Goal: Information Seeking & Learning: Learn about a topic

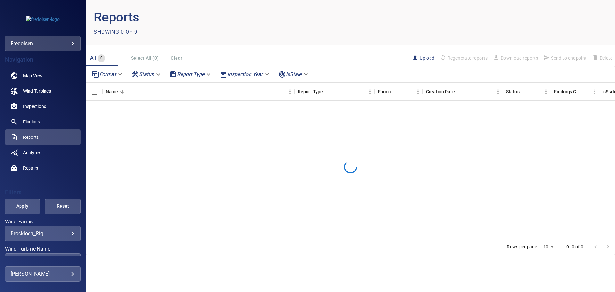
scroll to position [66, 0]
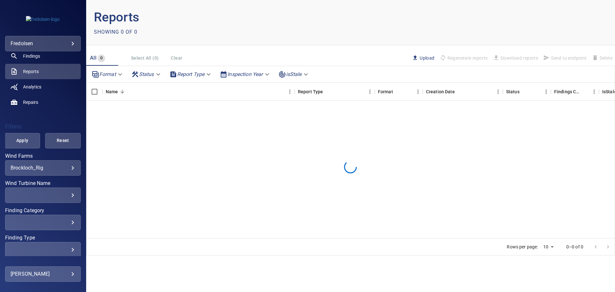
click at [67, 171] on div "**********" at bounding box center [43, 167] width 76 height 15
click at [69, 167] on body "**********" at bounding box center [307, 146] width 615 height 292
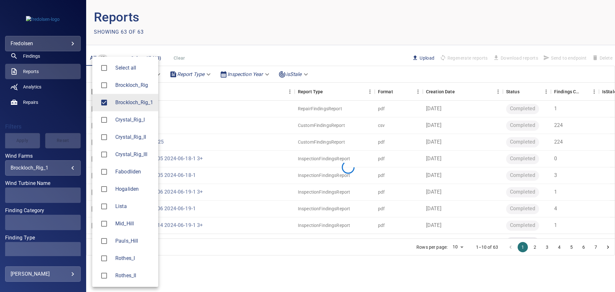
type input "**********"
drag, startPoint x: 82, startPoint y: 146, endPoint x: 81, endPoint y: 194, distance: 48.1
click at [82, 201] on div at bounding box center [307, 146] width 615 height 292
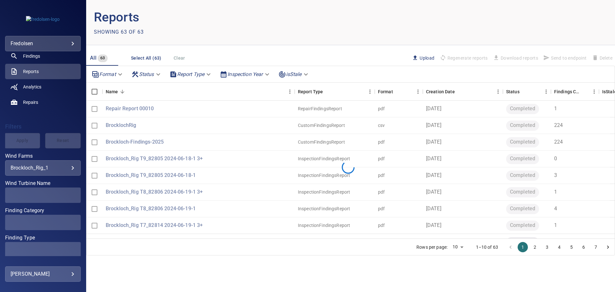
click at [82, 221] on div "Select all Brockloch_Rig Brockloch_Rig_1 Crystal_Rig_I Crystal_Rig_II Crystal_R…" at bounding box center [307, 146] width 615 height 292
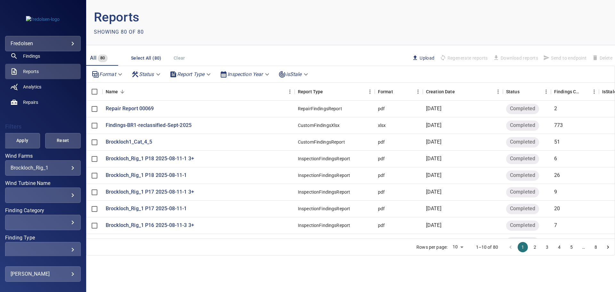
scroll to position [0, 0]
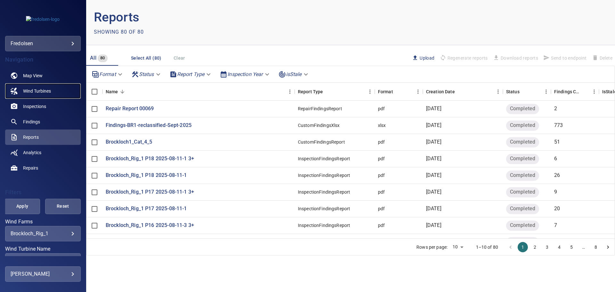
click at [44, 89] on span "Wind Turbines" at bounding box center [37, 91] width 28 height 6
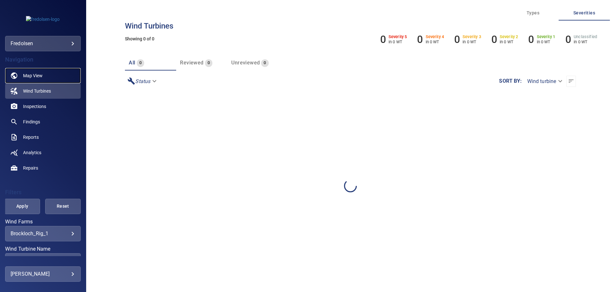
click at [44, 75] on link "Map View" at bounding box center [43, 75] width 76 height 15
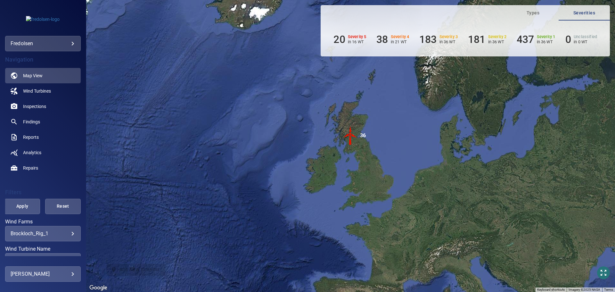
click at [352, 136] on img "36" at bounding box center [350, 135] width 19 height 19
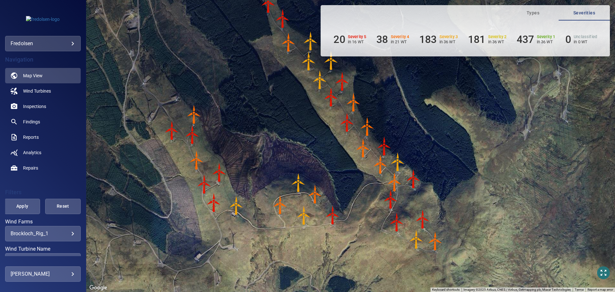
drag, startPoint x: 336, startPoint y: 159, endPoint x: 300, endPoint y: 146, distance: 38.3
click at [301, 146] on div "To navigate, press the arrow keys. To activate drag with keyboard, press Alt + …" at bounding box center [350, 146] width 529 height 292
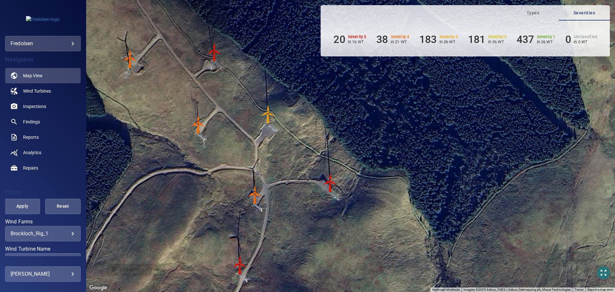
click at [330, 181] on img "G18" at bounding box center [330, 182] width 19 height 19
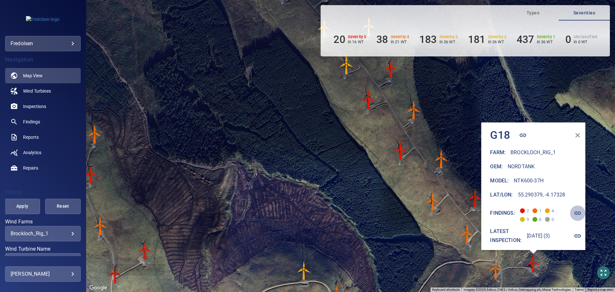
click at [581, 212] on icon "button" at bounding box center [578, 213] width 6 height 3
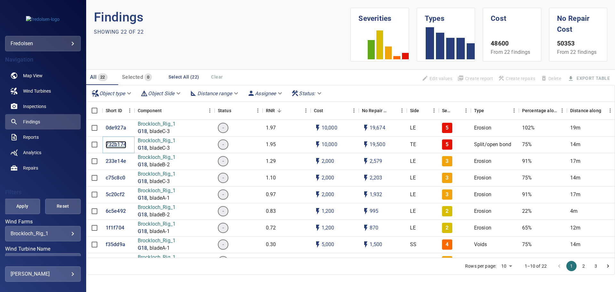
click at [116, 144] on p "732b174" at bounding box center [116, 144] width 21 height 7
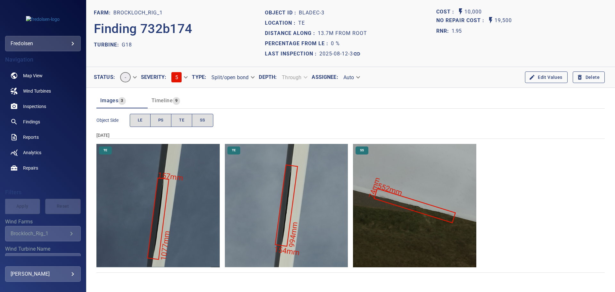
click at [186, 79] on body "**********" at bounding box center [307, 146] width 615 height 292
click at [180, 72] on li "4" at bounding box center [185, 71] width 39 height 12
click at [182, 76] on body "**********" at bounding box center [307, 146] width 615 height 292
click at [178, 89] on li "5" at bounding box center [185, 89] width 39 height 12
click at [26, 88] on span "Wind Turbines" at bounding box center [37, 91] width 28 height 6
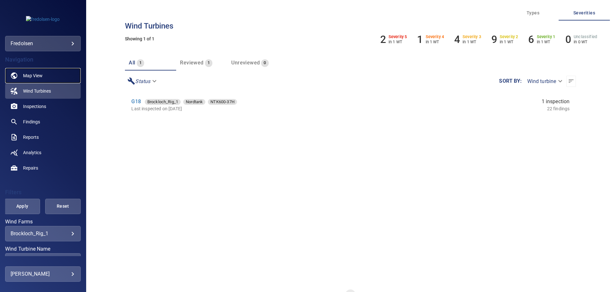
click at [30, 74] on span "Map View" at bounding box center [33, 75] width 20 height 6
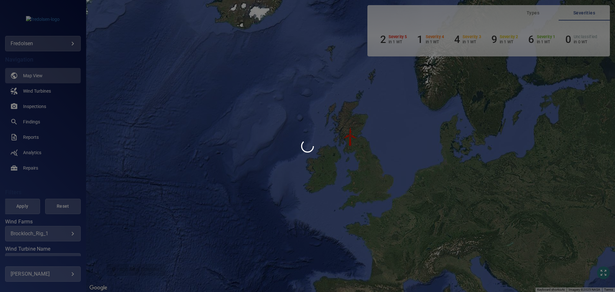
click at [351, 134] on div at bounding box center [307, 146] width 615 height 292
click at [42, 72] on div at bounding box center [307, 146] width 615 height 292
click at [35, 75] on div at bounding box center [307, 146] width 615 height 292
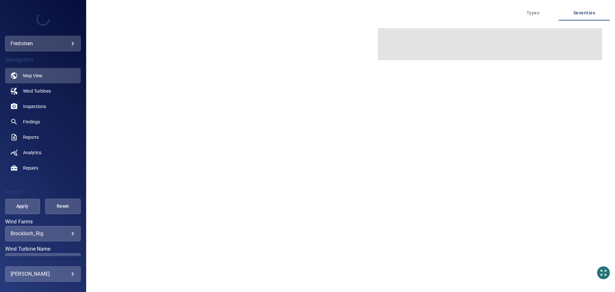
click at [36, 74] on div at bounding box center [307, 146] width 615 height 292
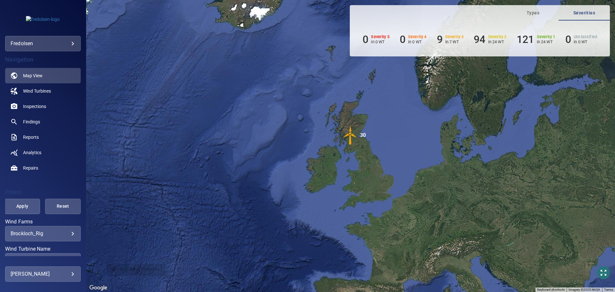
click at [349, 133] on img "30" at bounding box center [350, 135] width 19 height 19
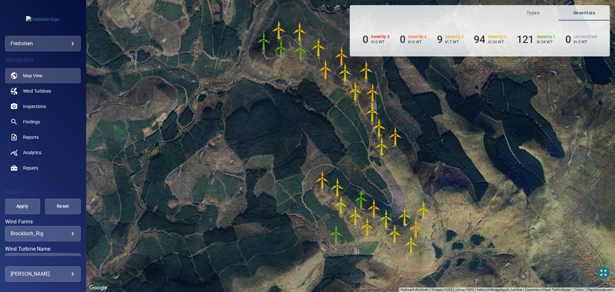
drag, startPoint x: 345, startPoint y: 112, endPoint x: 337, endPoint y: 112, distance: 7.7
click at [337, 112] on div "To navigate, press the arrow keys. To activate drag with keyboard, press Alt + …" at bounding box center [350, 146] width 529 height 292
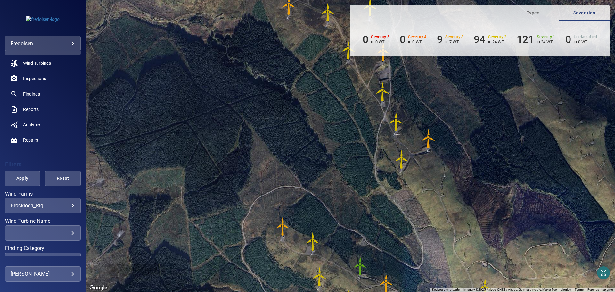
scroll to position [93, 0]
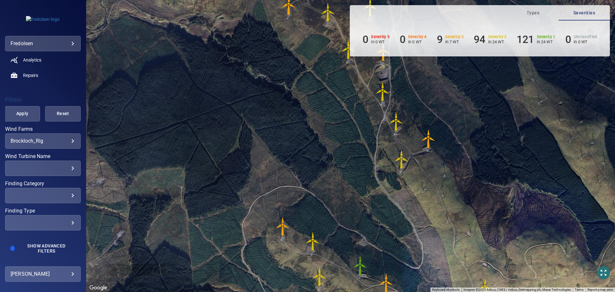
click at [62, 139] on body "**********" at bounding box center [307, 146] width 615 height 292
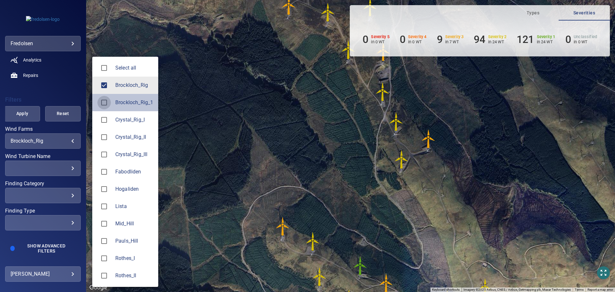
type input "**********"
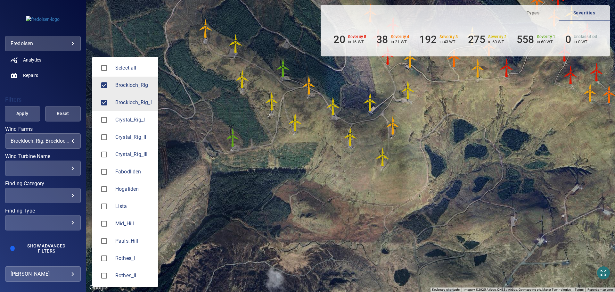
drag, startPoint x: 434, startPoint y: 94, endPoint x: 413, endPoint y: 165, distance: 74.1
click at [413, 165] on div at bounding box center [307, 146] width 615 height 292
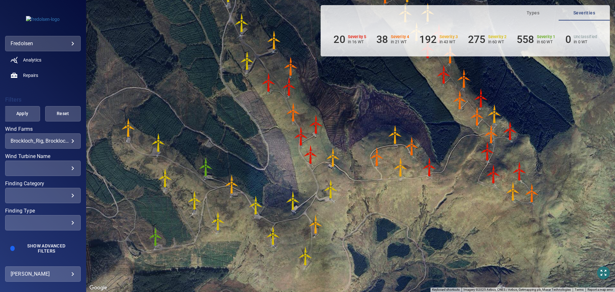
drag, startPoint x: 429, startPoint y: 99, endPoint x: 332, endPoint y: 204, distance: 142.6
click at [337, 212] on div "To navigate, press the arrow keys. To activate drag with keyboard, press Alt + …" at bounding box center [350, 146] width 529 height 292
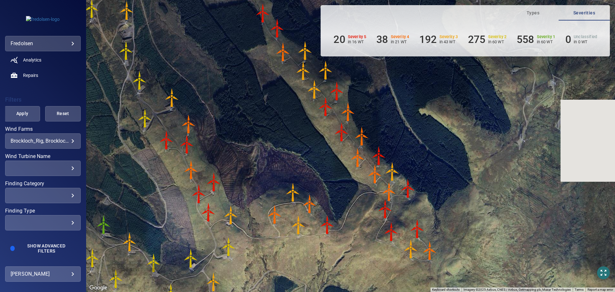
drag, startPoint x: 414, startPoint y: 93, endPoint x: 290, endPoint y: 125, distance: 128.6
click at [332, 125] on img "G11" at bounding box center [341, 131] width 19 height 19
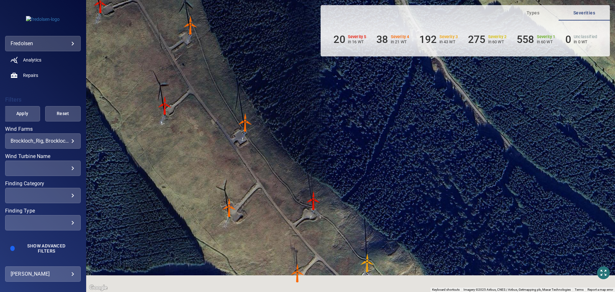
drag, startPoint x: 204, startPoint y: 146, endPoint x: 191, endPoint y: 84, distance: 63.8
click at [191, 84] on div "To activate drag with keyboard, press Alt + Enter. Once in keyboard drag state,…" at bounding box center [350, 146] width 529 height 292
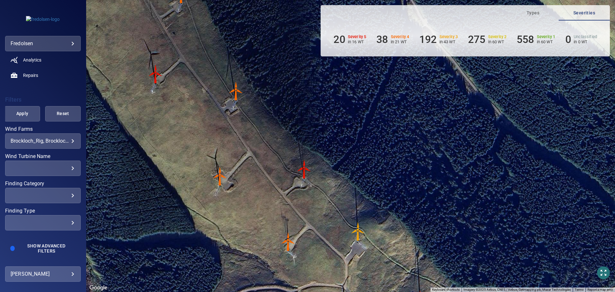
click at [304, 166] on img "G14" at bounding box center [304, 169] width 19 height 19
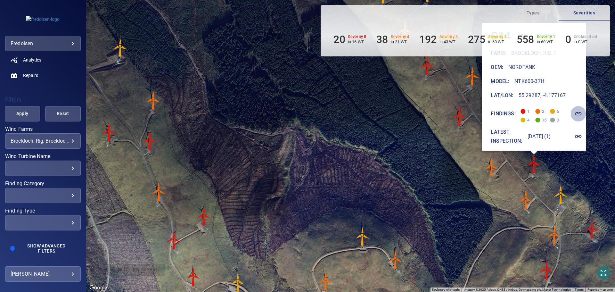
click at [580, 112] on icon "button" at bounding box center [579, 113] width 6 height 3
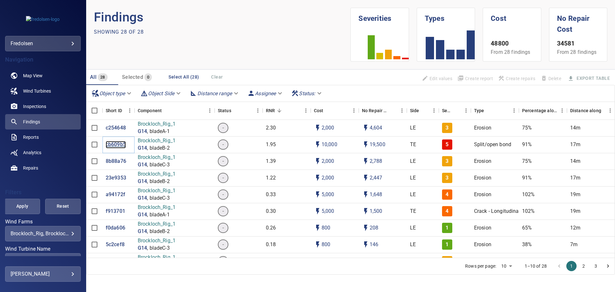
click at [115, 143] on p "cb609b5" at bounding box center [116, 144] width 20 height 7
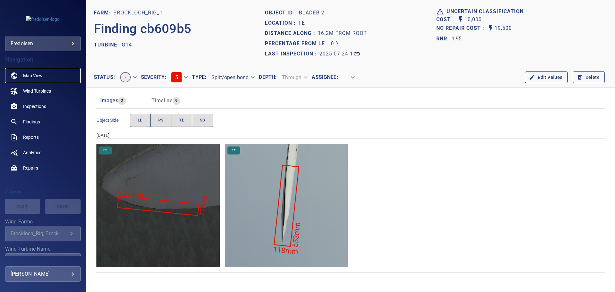
click at [33, 74] on span "Map View" at bounding box center [33, 75] width 20 height 6
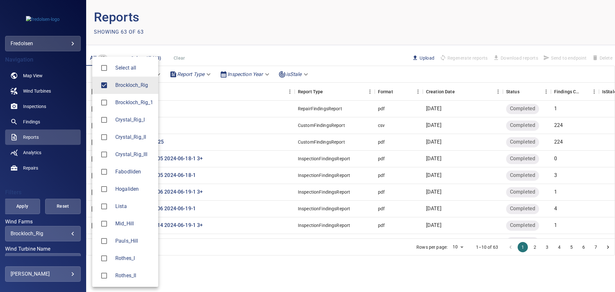
click at [68, 234] on body "**********" at bounding box center [307, 146] width 615 height 292
type input "**********"
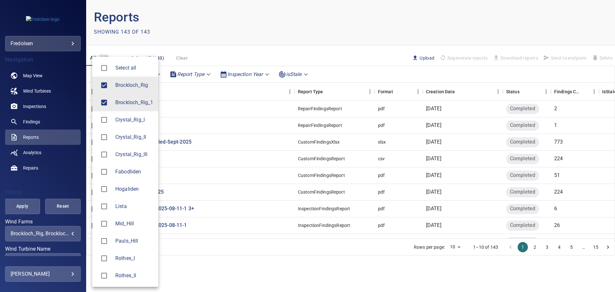
click at [41, 90] on div at bounding box center [307, 146] width 615 height 292
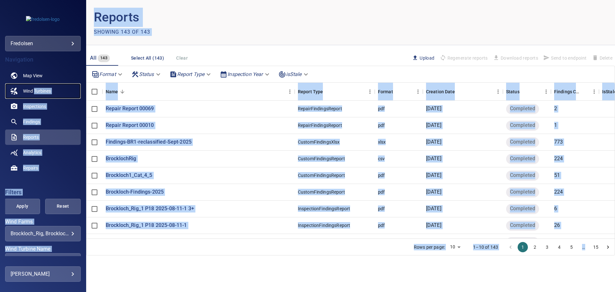
click at [37, 87] on link "Wind Turbines" at bounding box center [43, 90] width 76 height 15
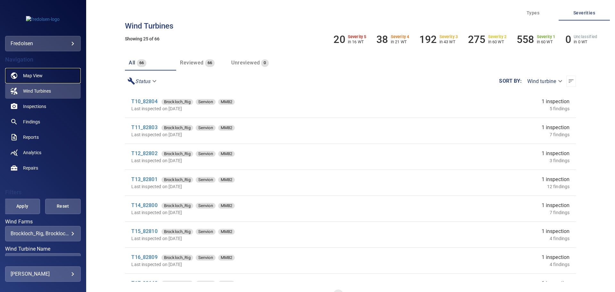
click at [34, 75] on span "Map View" at bounding box center [33, 75] width 20 height 6
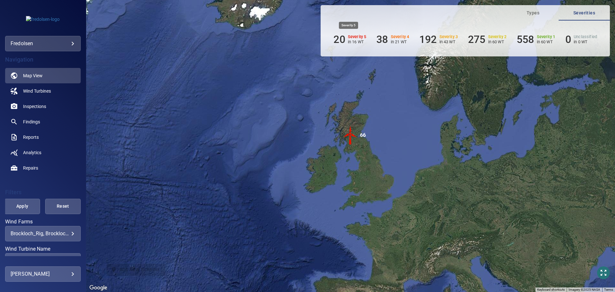
click at [356, 39] on h6 "Severity 5" at bounding box center [357, 37] width 19 height 4
click at [348, 136] on img "66" at bounding box center [350, 135] width 19 height 19
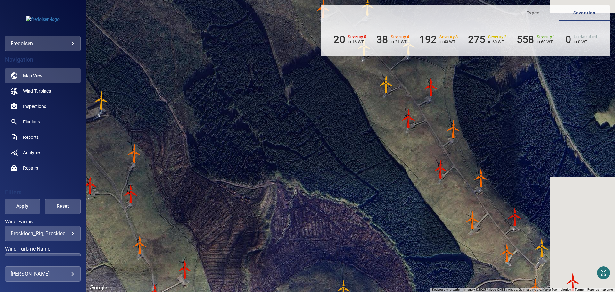
drag, startPoint x: 424, startPoint y: 157, endPoint x: 235, endPoint y: 93, distance: 200.1
click at [235, 93] on div "To navigate, press the arrow keys. To activate drag with keyboard, press Alt + …" at bounding box center [350, 146] width 529 height 292
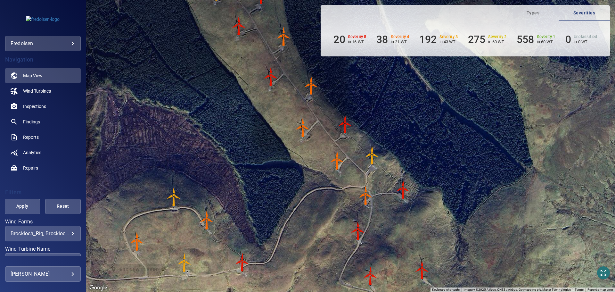
drag, startPoint x: 491, startPoint y: 196, endPoint x: 352, endPoint y: 108, distance: 163.9
click at [352, 108] on div "To navigate, press the arrow keys. To activate drag with keyboard, press Alt + …" at bounding box center [350, 146] width 529 height 292
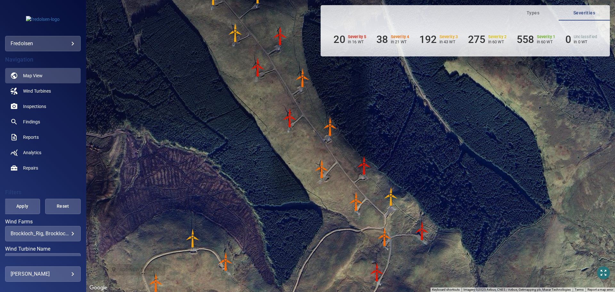
drag, startPoint x: 322, startPoint y: 106, endPoint x: 344, endPoint y: 150, distance: 49.4
click at [344, 150] on div "To navigate, press the arrow keys. To activate drag with keyboard, press Alt + …" at bounding box center [350, 146] width 529 height 292
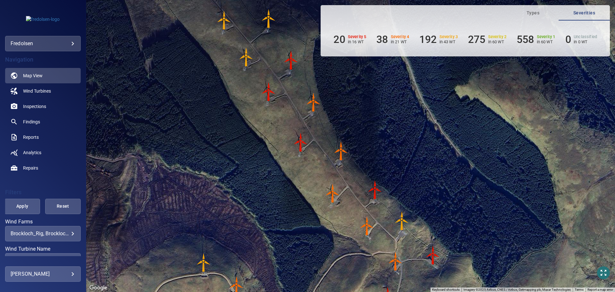
drag, startPoint x: 254, startPoint y: 68, endPoint x: 287, endPoint y: 151, distance: 89.1
click at [287, 150] on div "To navigate, press the arrow keys. To activate drag with keyboard, press Alt + …" at bounding box center [350, 146] width 529 height 292
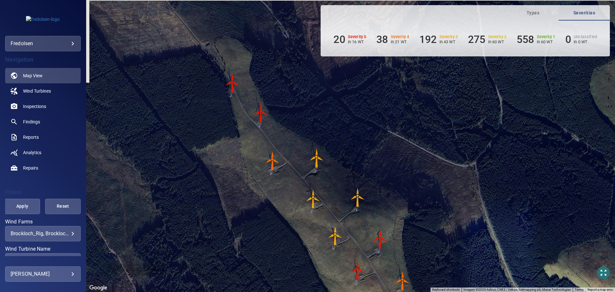
drag, startPoint x: 247, startPoint y: 65, endPoint x: 308, endPoint y: 176, distance: 125.9
click at [308, 176] on div "To navigate, press the arrow keys. To activate drag with keyboard, press Alt + …" at bounding box center [350, 146] width 529 height 292
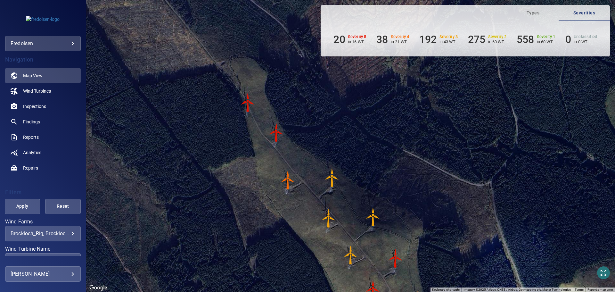
click at [277, 129] on img "G02" at bounding box center [276, 132] width 19 height 19
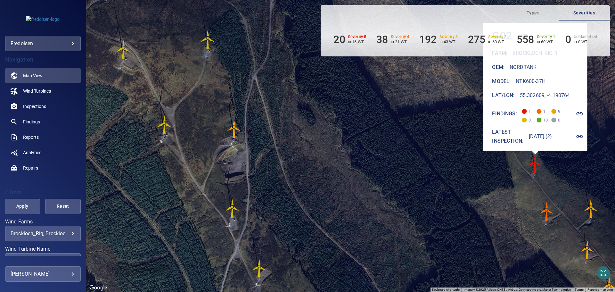
click at [581, 112] on icon "button" at bounding box center [580, 113] width 6 height 3
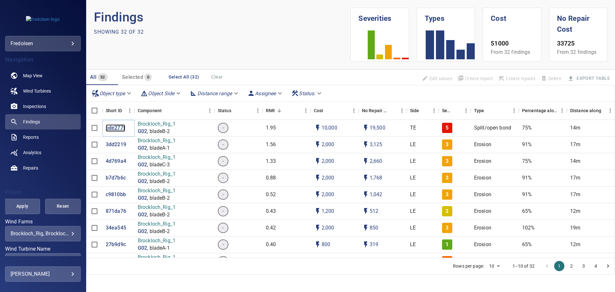
click at [115, 126] on p "bde277f" at bounding box center [116, 127] width 20 height 7
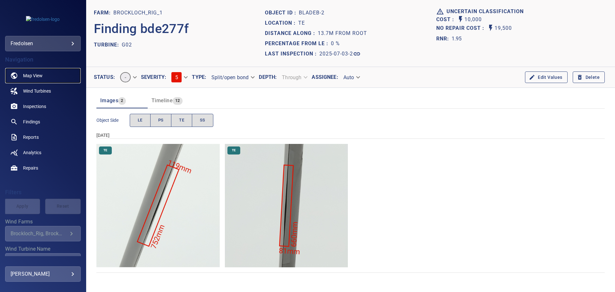
click at [34, 74] on span "Map View" at bounding box center [33, 75] width 20 height 6
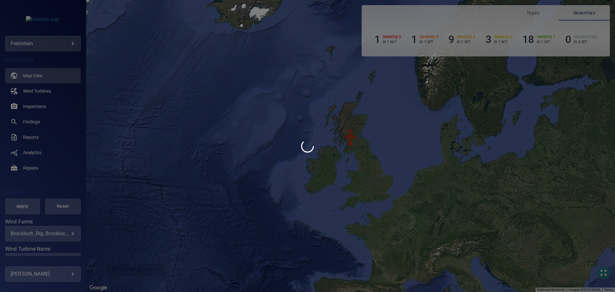
drag, startPoint x: 83, startPoint y: 104, endPoint x: 83, endPoint y: 112, distance: 8.7
click at [83, 112] on div at bounding box center [307, 146] width 615 height 292
drag, startPoint x: 83, startPoint y: 155, endPoint x: 83, endPoint y: 175, distance: 19.9
click at [83, 175] on div at bounding box center [307, 146] width 615 height 292
click at [33, 71] on div at bounding box center [307, 146] width 615 height 292
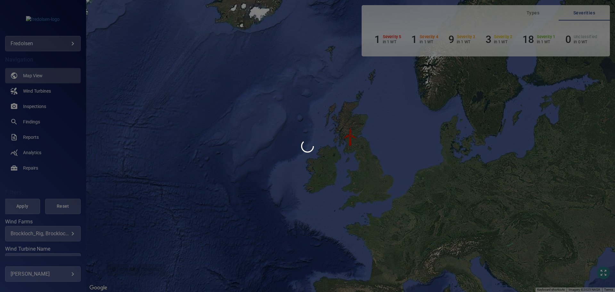
click at [33, 73] on div at bounding box center [307, 146] width 615 height 292
click at [33, 74] on div at bounding box center [307, 146] width 615 height 292
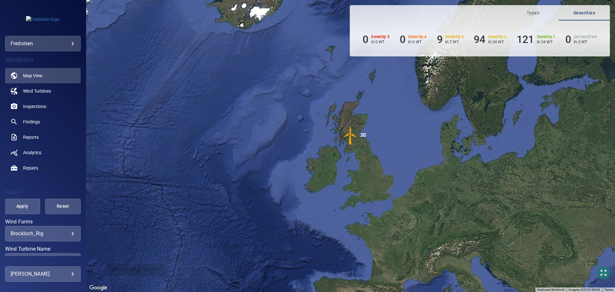
click at [65, 235] on body "**********" at bounding box center [307, 146] width 615 height 292
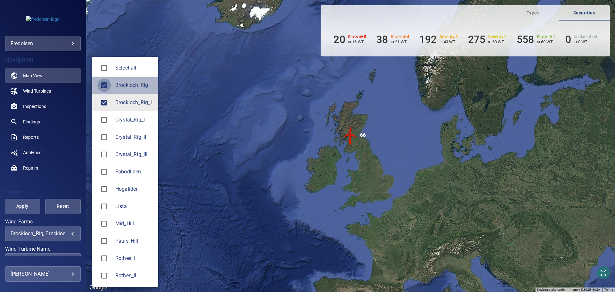
type input "**********"
click at [39, 74] on div at bounding box center [307, 146] width 615 height 292
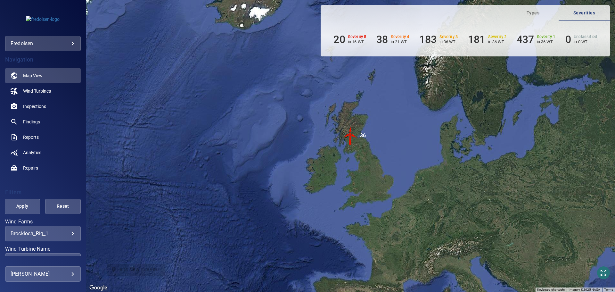
click at [349, 132] on img "36" at bounding box center [350, 135] width 19 height 19
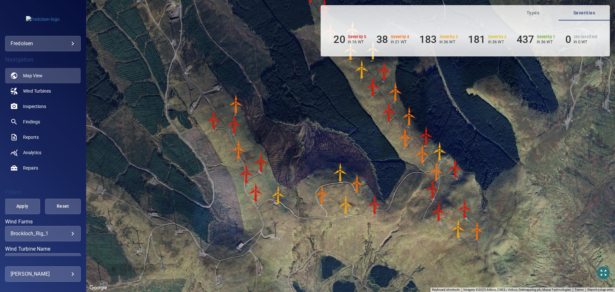
drag, startPoint x: 376, startPoint y: 196, endPoint x: 374, endPoint y: 181, distance: 15.5
click at [374, 181] on div "To navigate, press the arrow keys. To activate drag with keyboard, press Alt + …" at bounding box center [350, 146] width 529 height 292
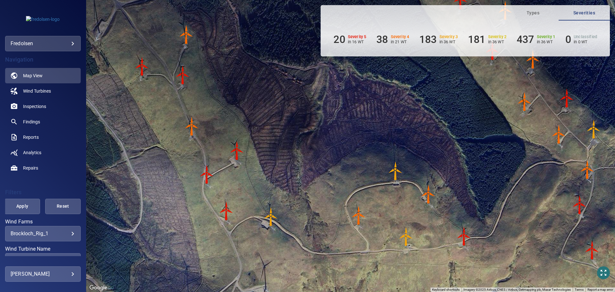
drag, startPoint x: 197, startPoint y: 197, endPoint x: 222, endPoint y: 215, distance: 30.5
click at [222, 215] on div "To navigate, press the arrow keys. To activate drag with keyboard, press Alt + …" at bounding box center [350, 146] width 529 height 292
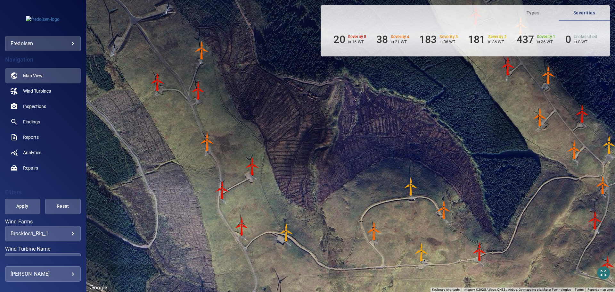
click at [223, 189] on img "P13" at bounding box center [222, 189] width 19 height 19
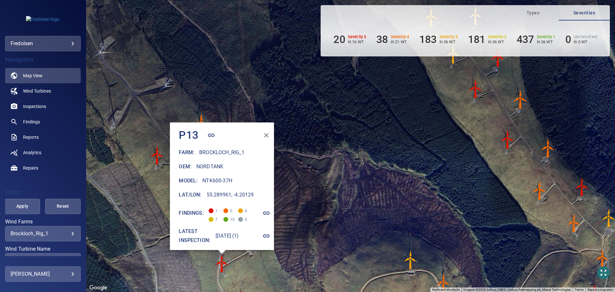
click at [270, 212] on icon "button" at bounding box center [266, 213] width 6 height 3
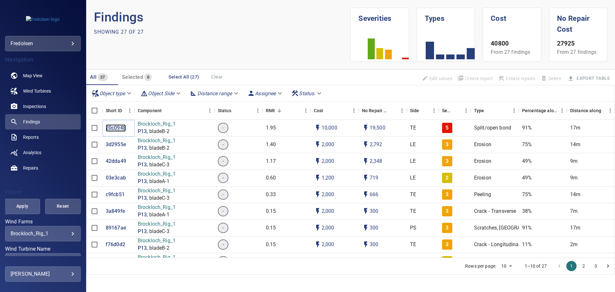
click at [119, 125] on p "20c0948" at bounding box center [116, 127] width 20 height 7
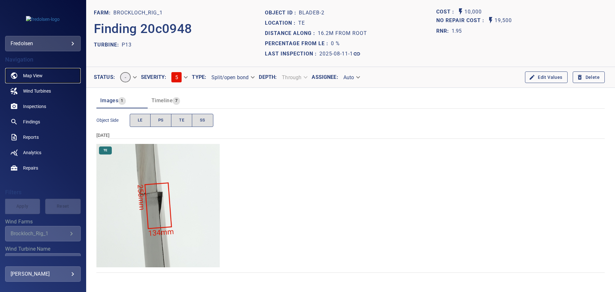
click at [34, 75] on span "Map View" at bounding box center [33, 75] width 20 height 6
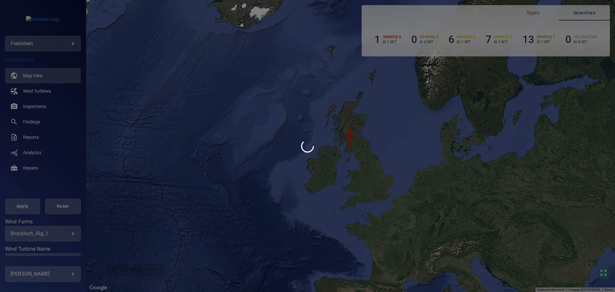
click at [34, 75] on div at bounding box center [307, 146] width 615 height 292
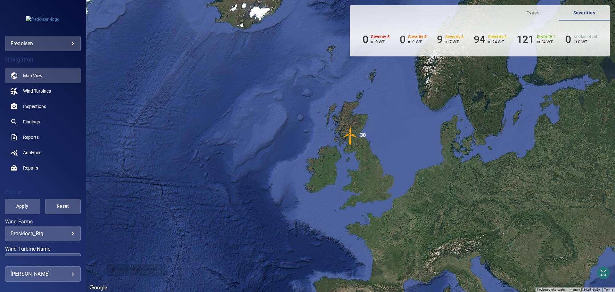
click at [69, 232] on body "**********" at bounding box center [307, 146] width 615 height 292
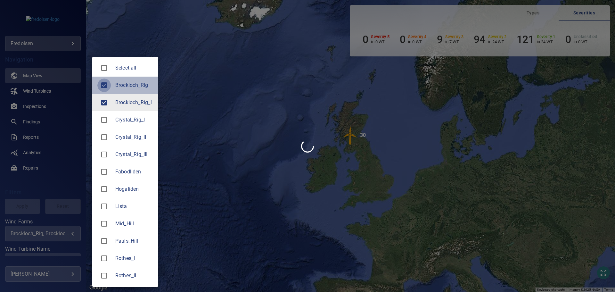
type input "**********"
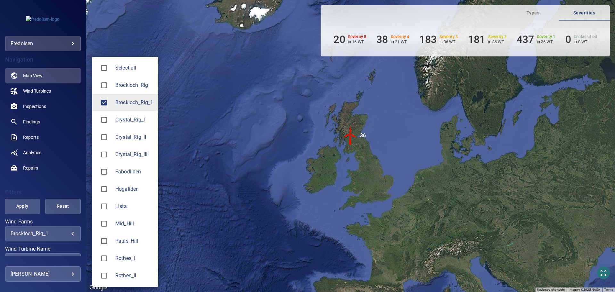
click at [83, 152] on div at bounding box center [307, 146] width 615 height 292
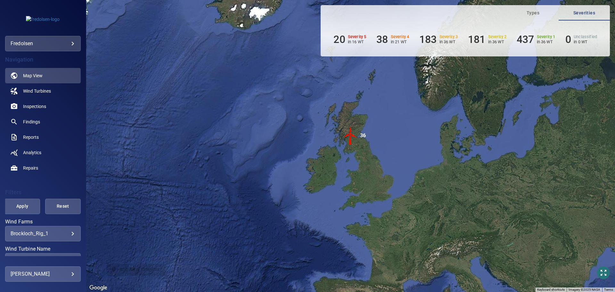
click at [351, 134] on img "36" at bounding box center [350, 135] width 19 height 19
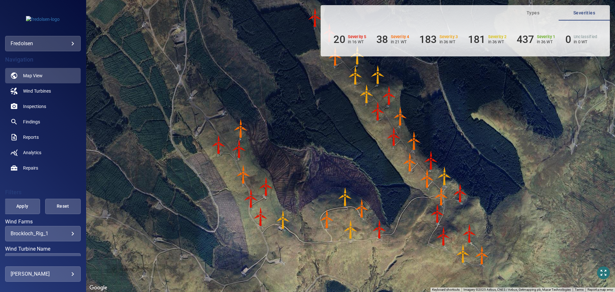
click at [266, 185] on img "P14" at bounding box center [266, 186] width 19 height 19
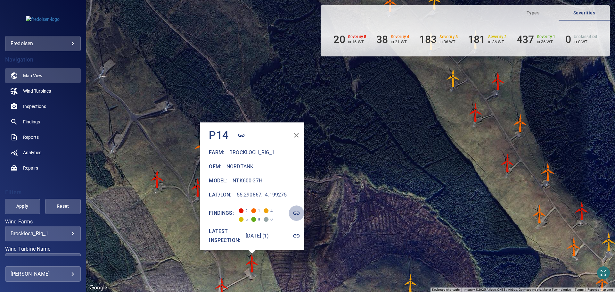
click at [301, 209] on icon "button" at bounding box center [297, 213] width 8 height 8
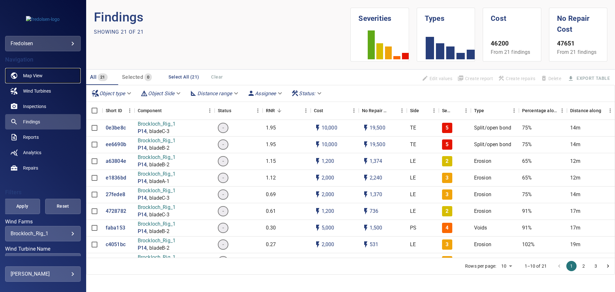
click at [34, 75] on span "Map View" at bounding box center [33, 75] width 20 height 6
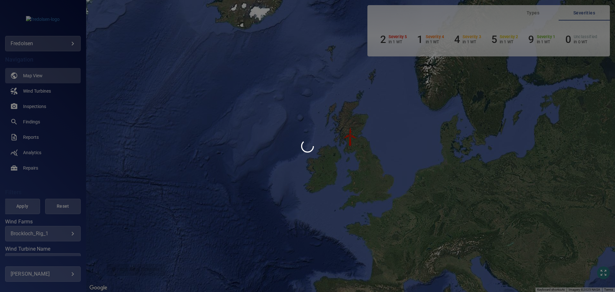
click at [67, 232] on div at bounding box center [307, 146] width 615 height 292
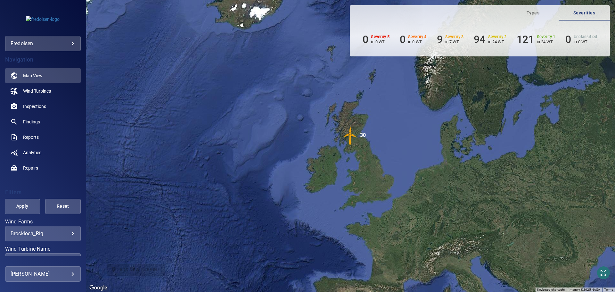
click at [68, 232] on body "**********" at bounding box center [307, 146] width 615 height 292
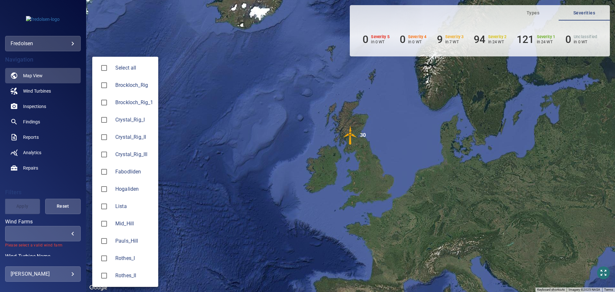
type input "**********"
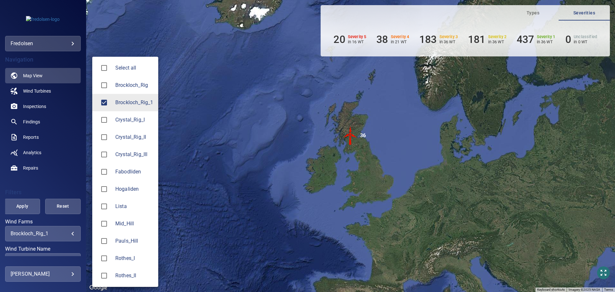
click at [70, 234] on div at bounding box center [307, 146] width 615 height 292
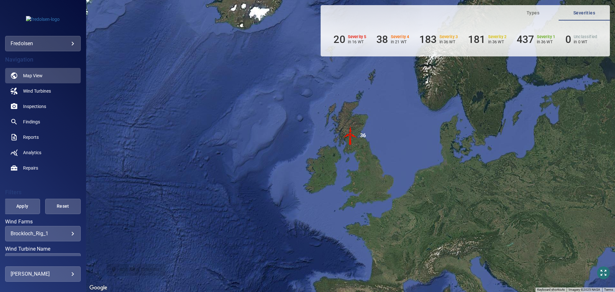
click at [352, 134] on img "36" at bounding box center [350, 135] width 19 height 19
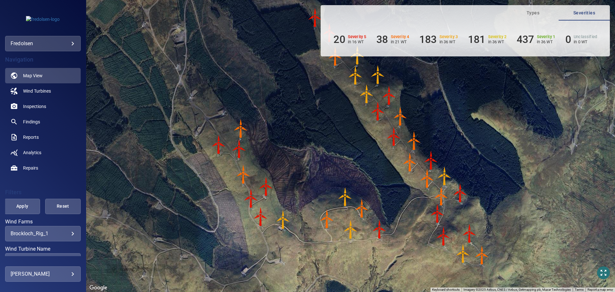
click at [326, 218] on img "P10" at bounding box center [327, 218] width 19 height 19
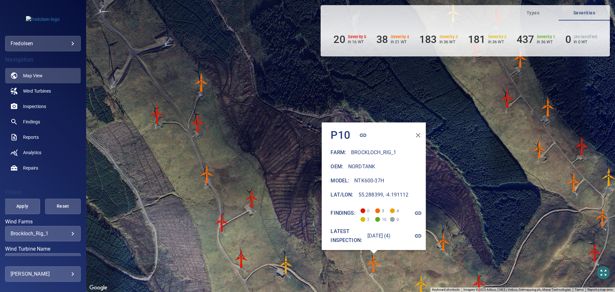
click at [422, 212] on icon "button" at bounding box center [418, 213] width 6 height 3
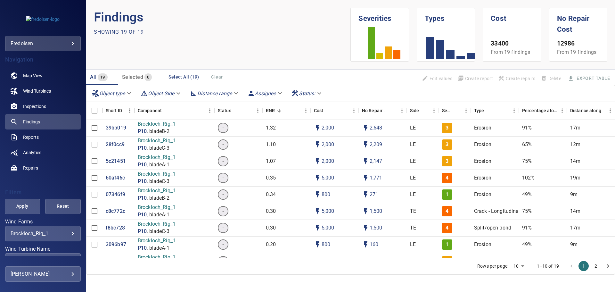
scroll to position [32, 0]
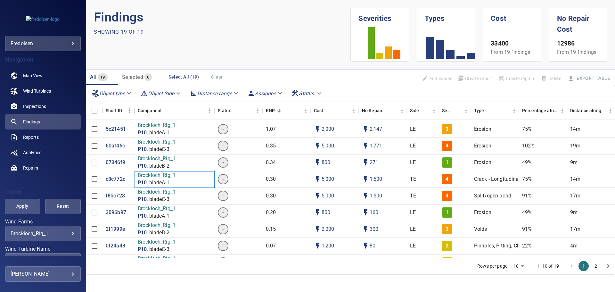
drag, startPoint x: 154, startPoint y: 175, endPoint x: 150, endPoint y: 174, distance: 3.9
drag, startPoint x: 150, startPoint y: 174, endPoint x: 146, endPoint y: 183, distance: 9.0
drag, startPoint x: 146, startPoint y: 183, endPoint x: 123, endPoint y: 180, distance: 22.9
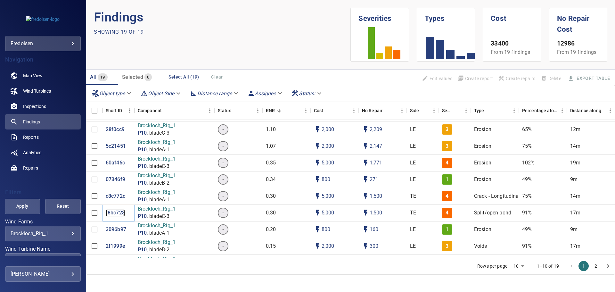
scroll to position [0, 0]
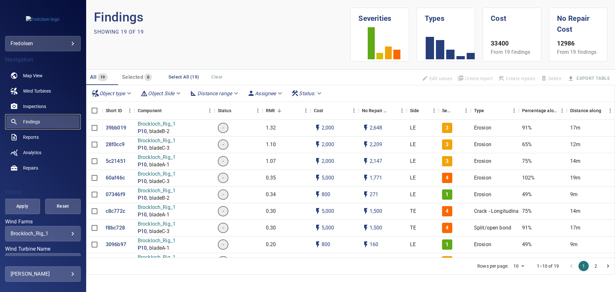
click at [32, 122] on span "Findings" at bounding box center [31, 122] width 17 height 6
click at [35, 89] on span "Wind Turbines" at bounding box center [37, 91] width 28 height 6
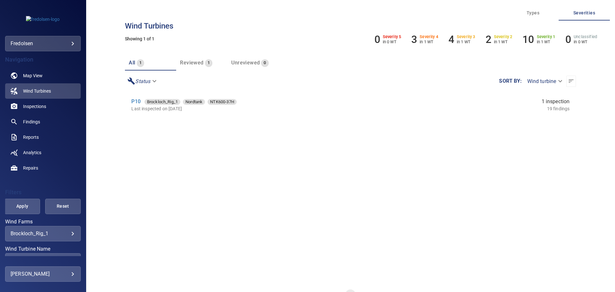
click at [66, 233] on body "**********" at bounding box center [307, 146] width 615 height 292
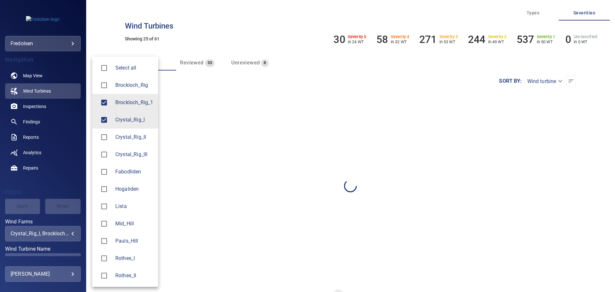
type input "**********"
click at [81, 184] on div at bounding box center [307, 146] width 615 height 292
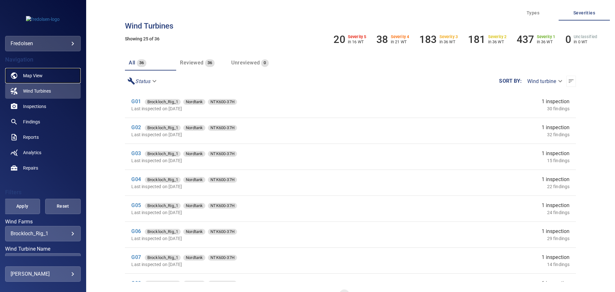
click at [30, 76] on span "Map View" at bounding box center [33, 75] width 20 height 6
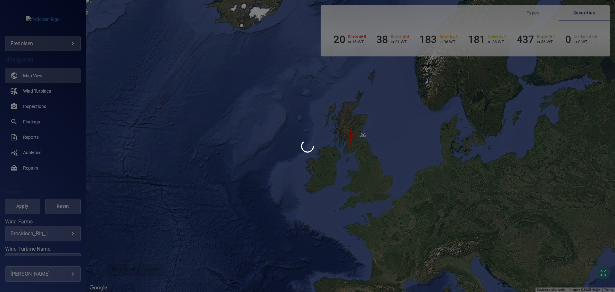
click at [351, 134] on div at bounding box center [307, 146] width 615 height 292
click at [350, 134] on div at bounding box center [307, 146] width 615 height 292
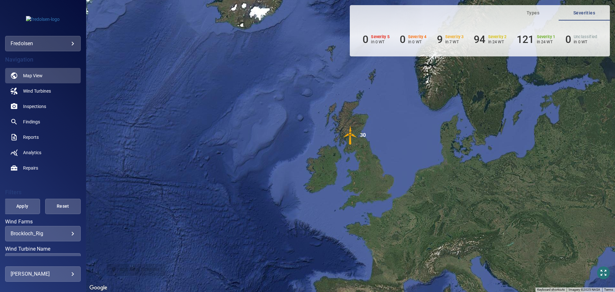
click at [68, 232] on body "**********" at bounding box center [307, 146] width 615 height 292
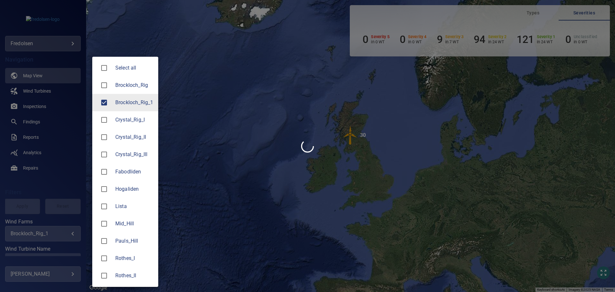
type input "**********"
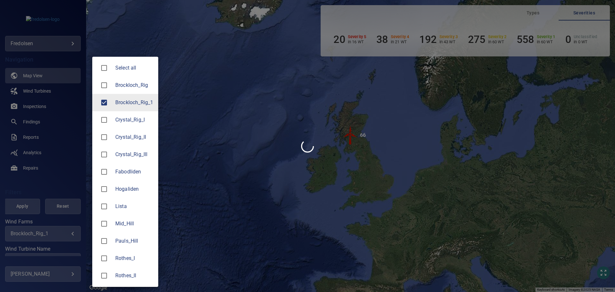
click at [68, 235] on div at bounding box center [307, 146] width 615 height 292
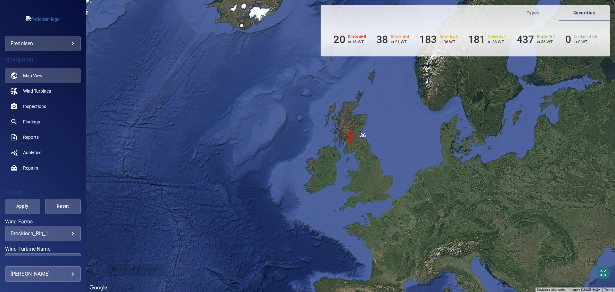
click at [351, 135] on img "36" at bounding box center [350, 135] width 19 height 19
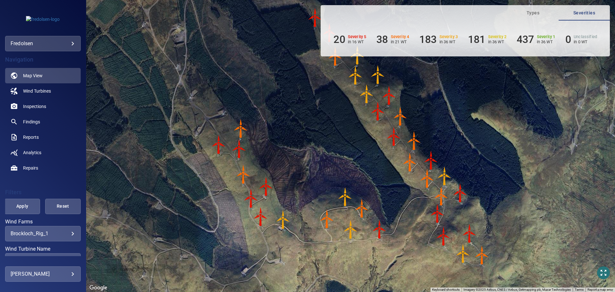
click at [443, 236] on img "P04" at bounding box center [443, 236] width 19 height 19
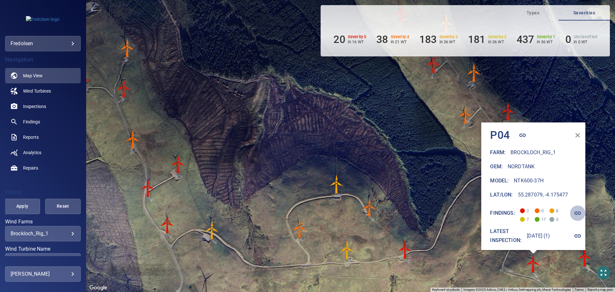
click at [582, 210] on icon "button" at bounding box center [578, 213] width 8 height 8
